Goal: Information Seeking & Learning: Learn about a topic

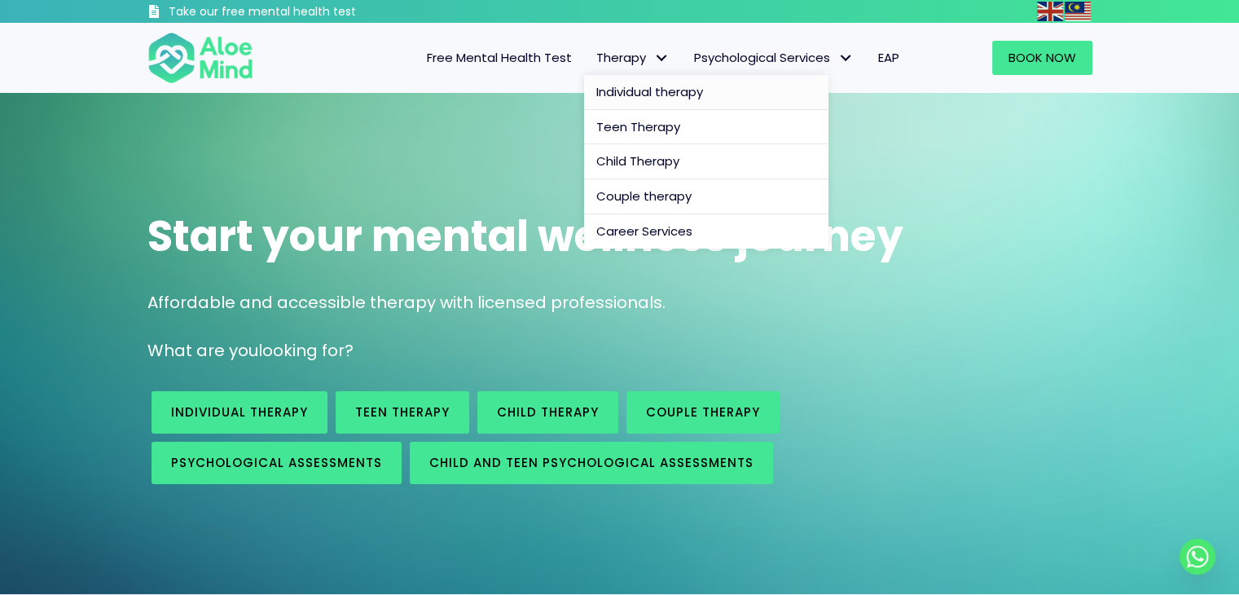
click at [627, 90] on span "Individual therapy" at bounding box center [649, 91] width 107 height 17
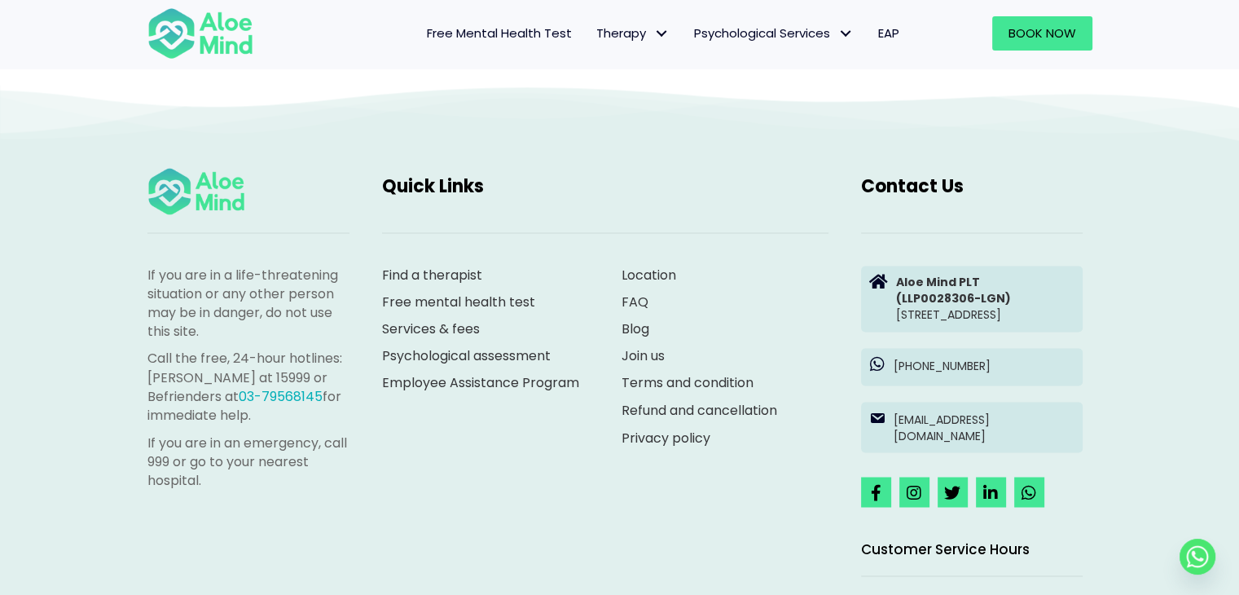
scroll to position [2657, 0]
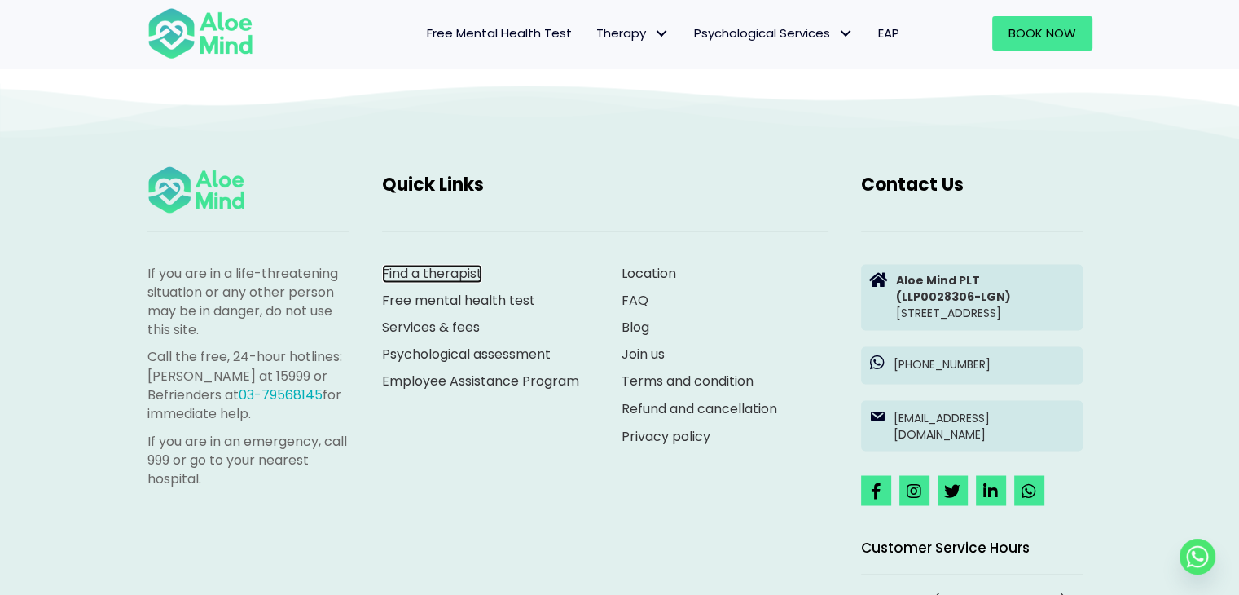
click at [444, 283] on link "Find a therapist" at bounding box center [432, 273] width 100 height 19
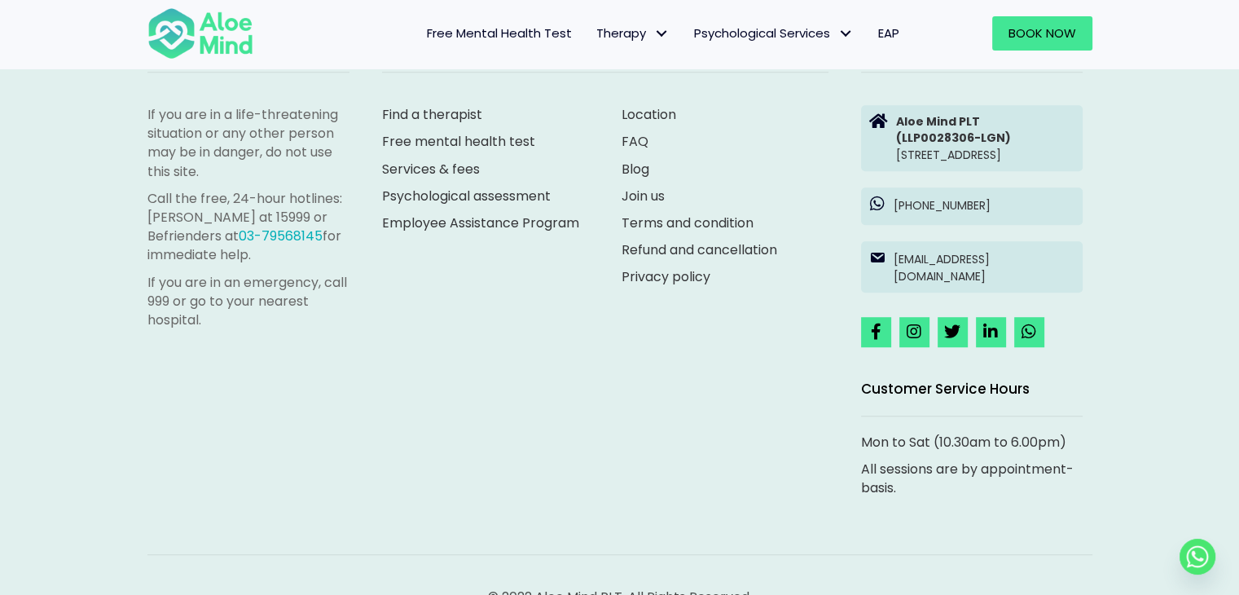
scroll to position [1087, 0]
click at [643, 193] on link "Join us" at bounding box center [643, 196] width 43 height 19
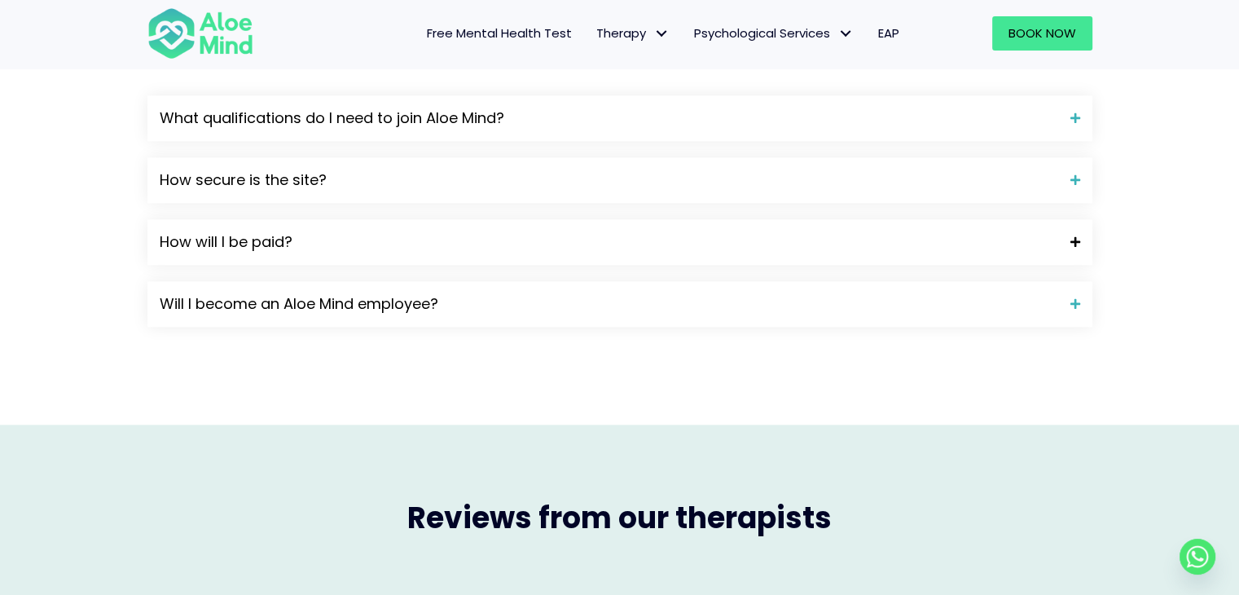
scroll to position [1605, 0]
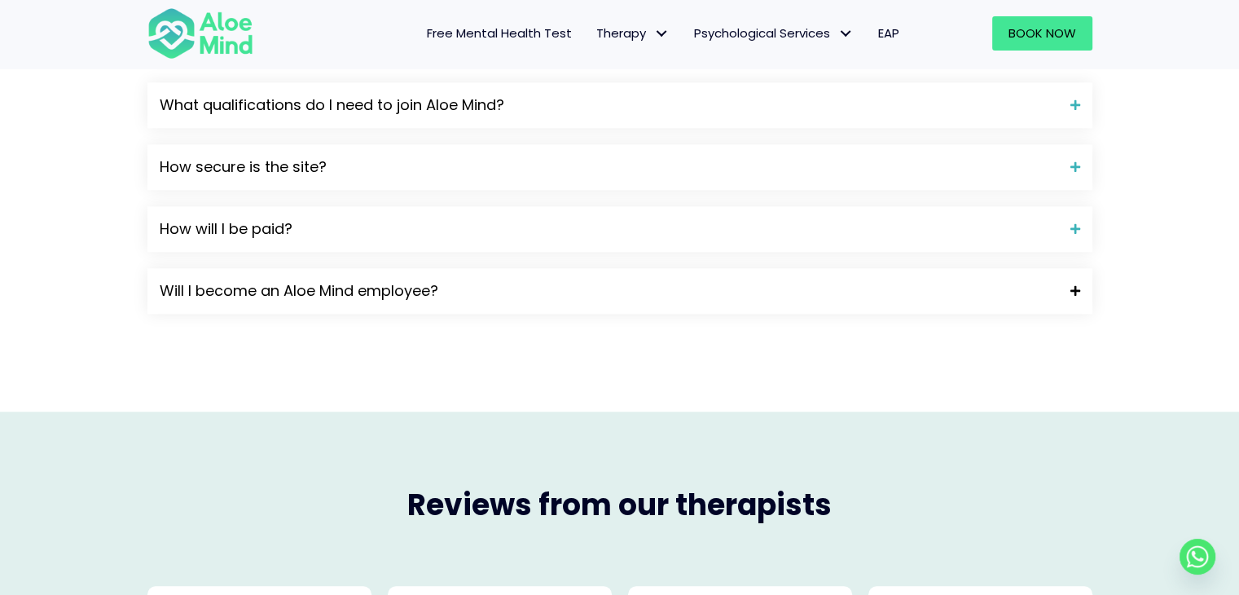
click at [632, 299] on span "Will I become an Aloe Mind employee?" at bounding box center [609, 290] width 898 height 21
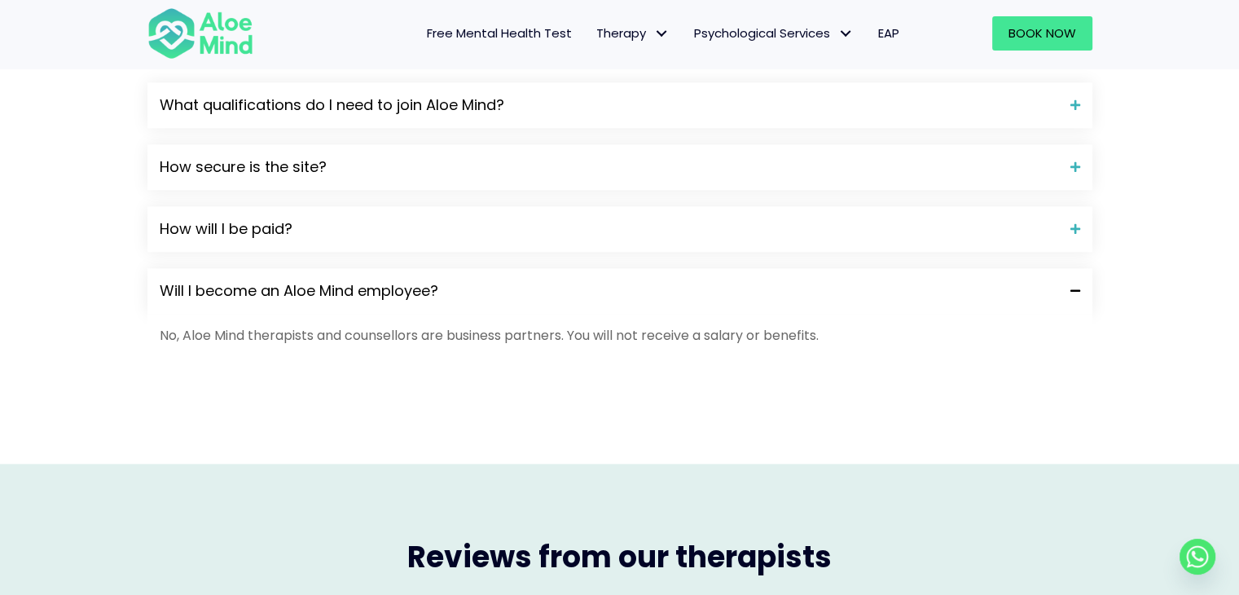
click at [632, 299] on span "Will I become an Aloe Mind employee?" at bounding box center [609, 290] width 898 height 21
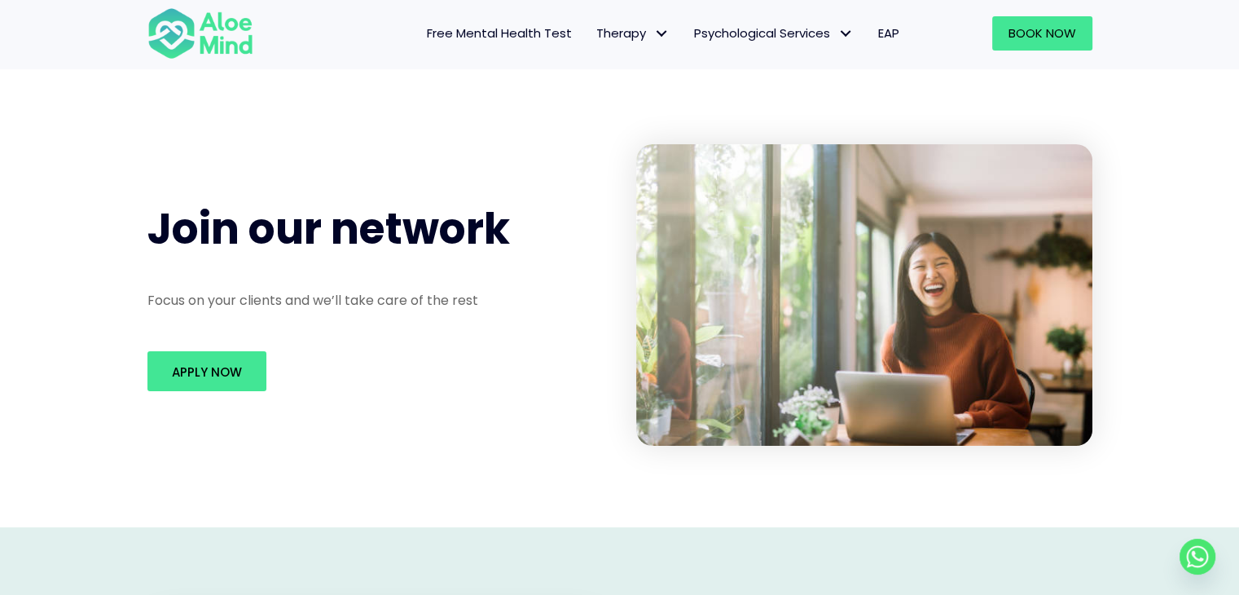
scroll to position [0, 0]
